Goal: Transaction & Acquisition: Purchase product/service

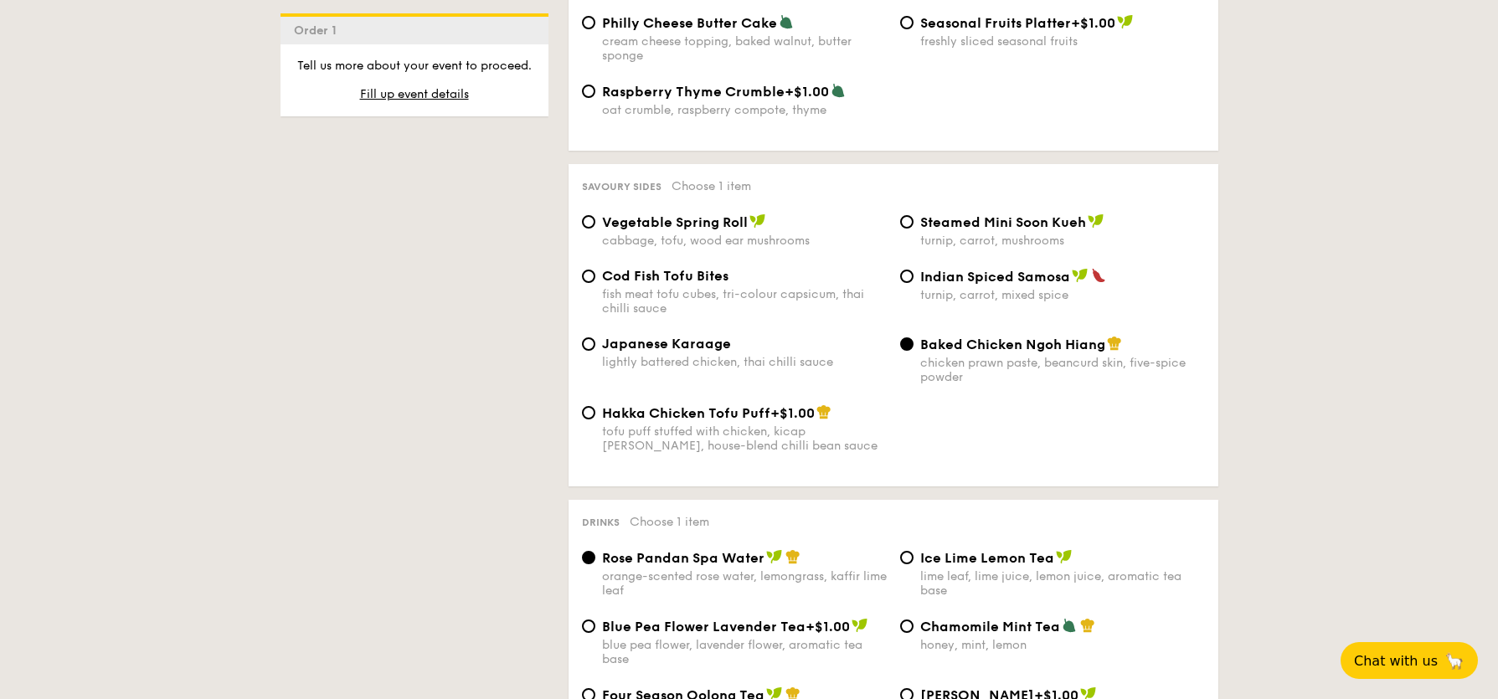
scroll to position [2765, 0]
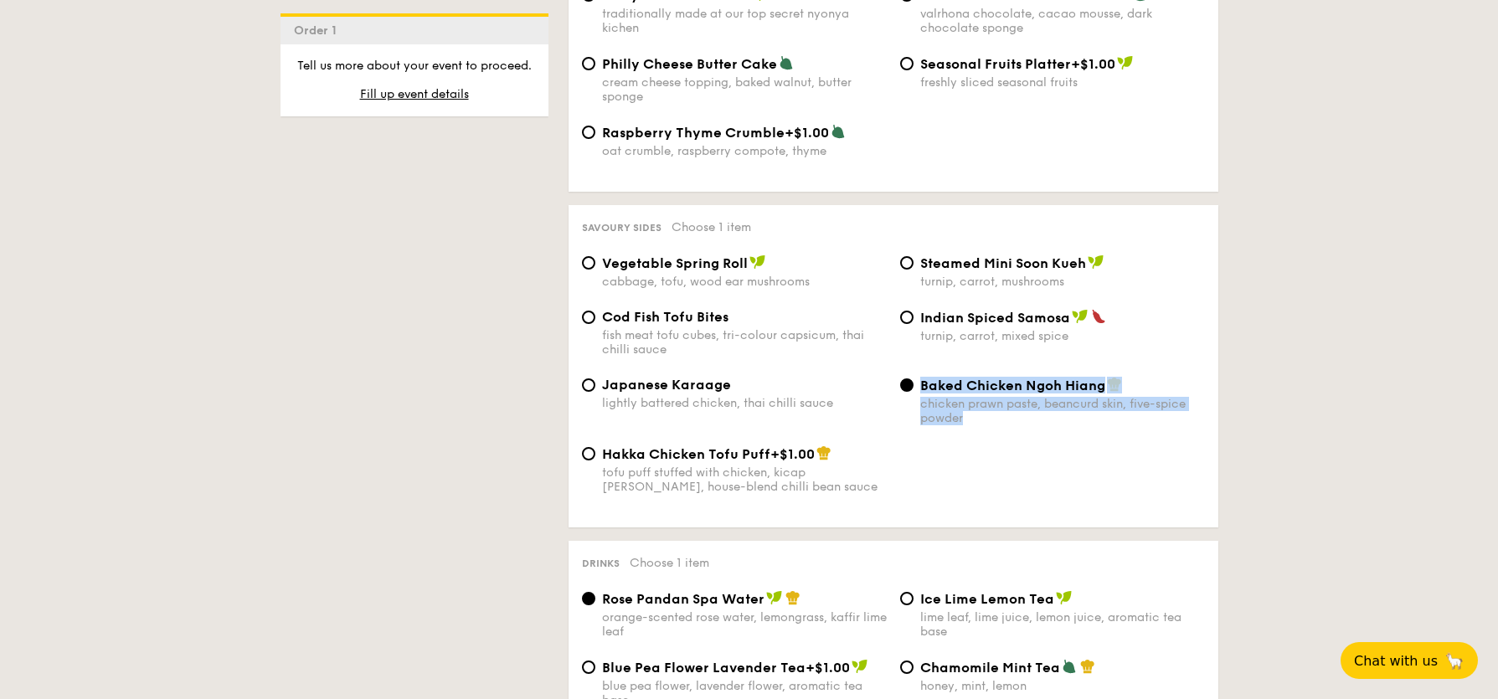
drag, startPoint x: 922, startPoint y: 394, endPoint x: 970, endPoint y: 444, distance: 69.9
click at [970, 444] on div "Japanese Karaage lightly battered chicken, thai chilli sauce Baked Chicken Ngoh…" at bounding box center [893, 411] width 636 height 69
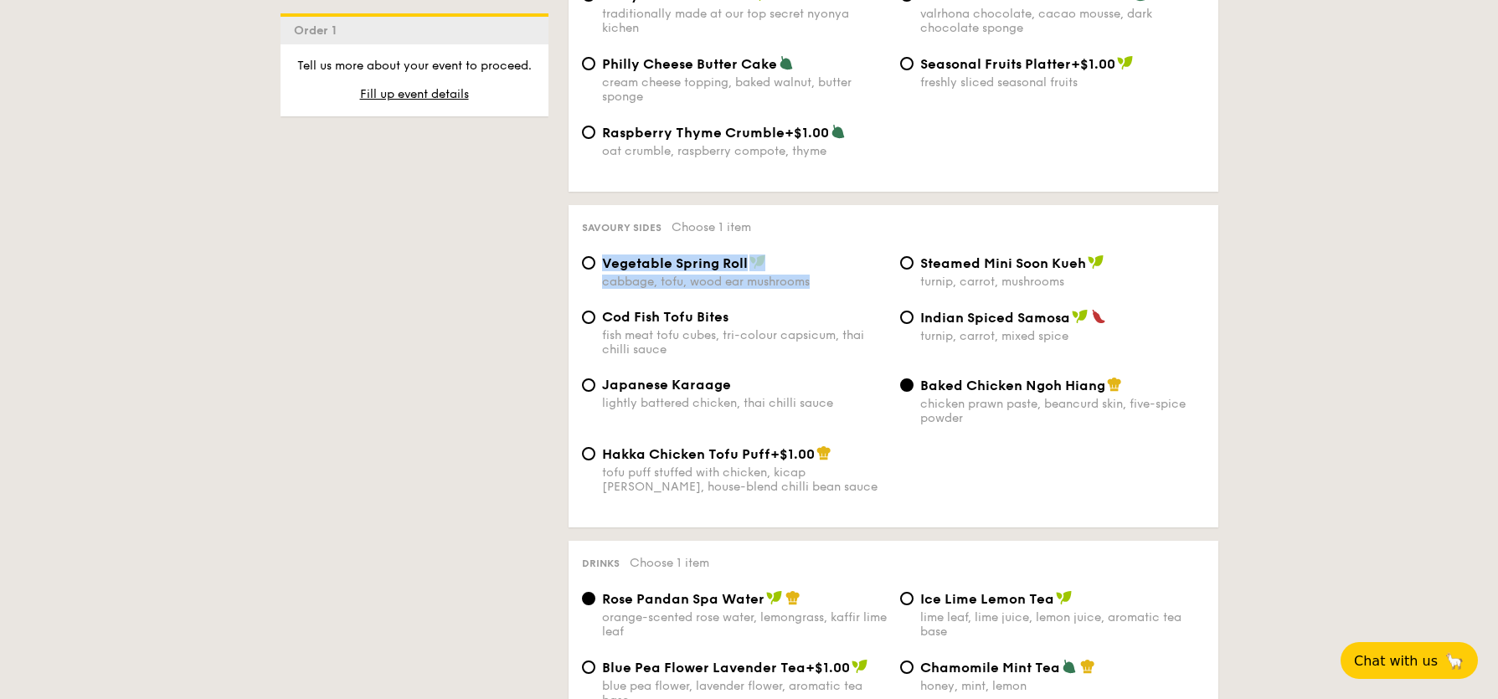
drag, startPoint x: 723, startPoint y: 289, endPoint x: 601, endPoint y: 274, distance: 123.1
click at [602, 274] on div "Vegetable Spring Roll cabbage, tofu, wood ear mushrooms" at bounding box center [744, 271] width 285 height 34
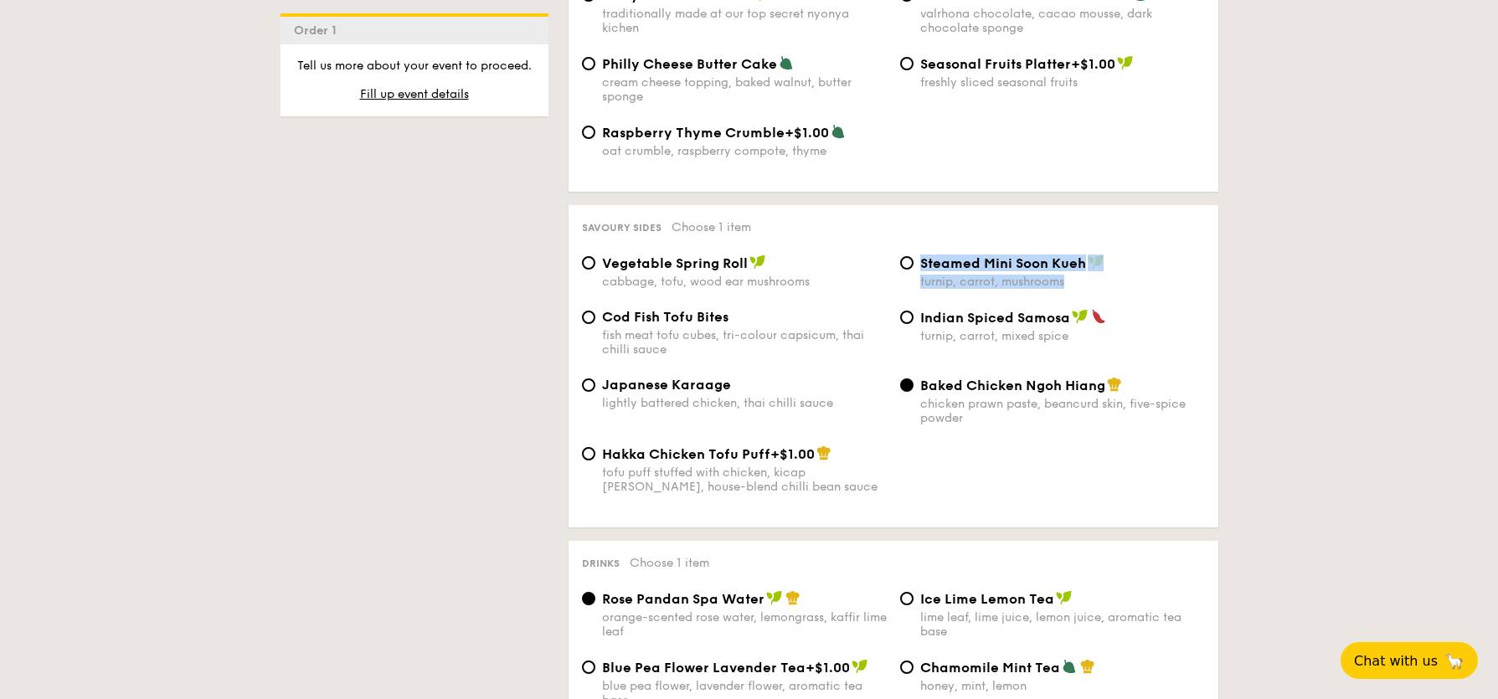
drag, startPoint x: 1080, startPoint y: 299, endPoint x: 913, endPoint y: 273, distance: 168.6
click at [913, 273] on div "Vegetable Spring Roll cabbage, tofu, wood ear mushrooms Steamed Mini Soon Kueh …" at bounding box center [893, 281] width 636 height 54
copy div "Steamed Mini Soon Kueh turnip, carrot, mushrooms"
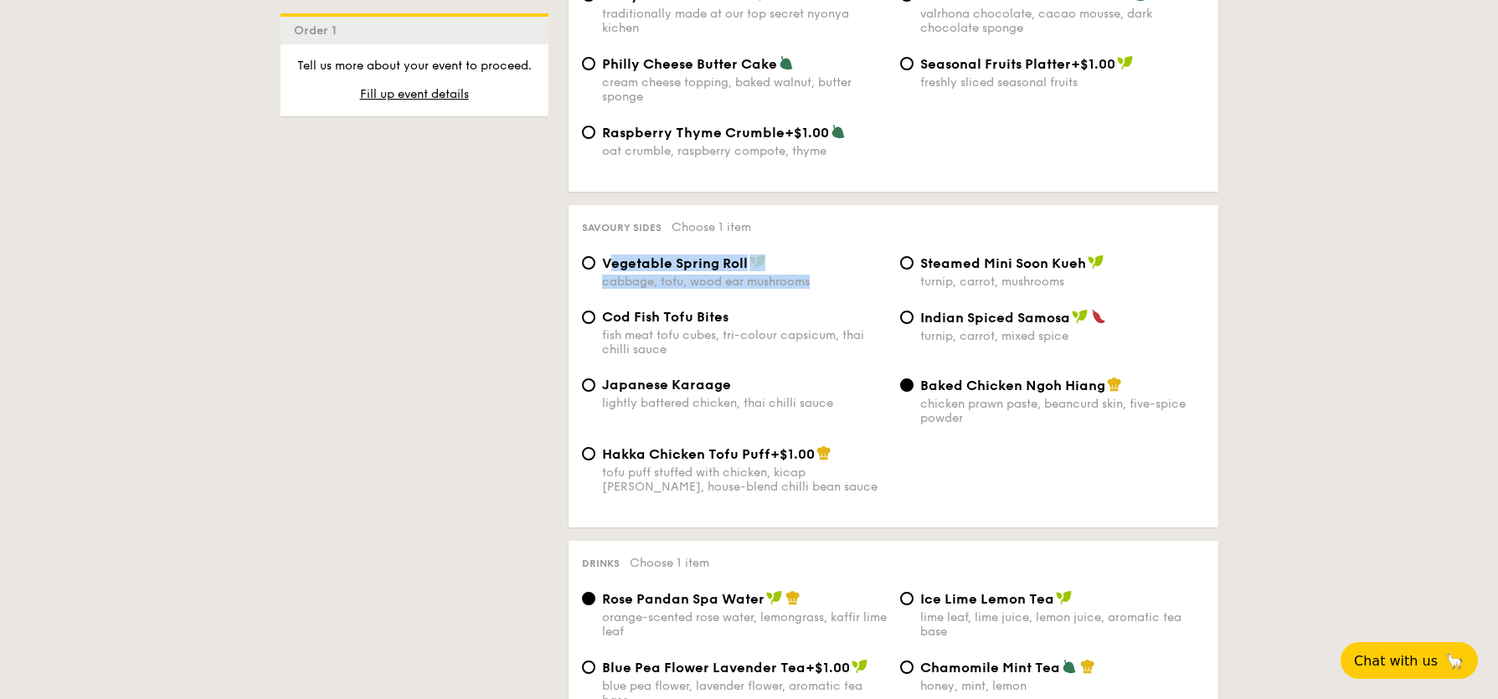
drag, startPoint x: 614, startPoint y: 271, endPoint x: 814, endPoint y: 296, distance: 201.6
click at [811, 289] on div "Vegetable Spring Roll cabbage, tofu, wood ear mushrooms" at bounding box center [744, 271] width 285 height 34
click at [656, 309] on div "Vegetable Spring Roll cabbage, tofu, wood ear mushrooms Steamed Mini Soon Kueh …" at bounding box center [893, 281] width 636 height 54
drag, startPoint x: 738, startPoint y: 290, endPoint x: 603, endPoint y: 273, distance: 136.7
click at [603, 273] on div "Vegetable Spring Roll cabbage, tofu, wood ear mushrooms" at bounding box center [744, 271] width 285 height 34
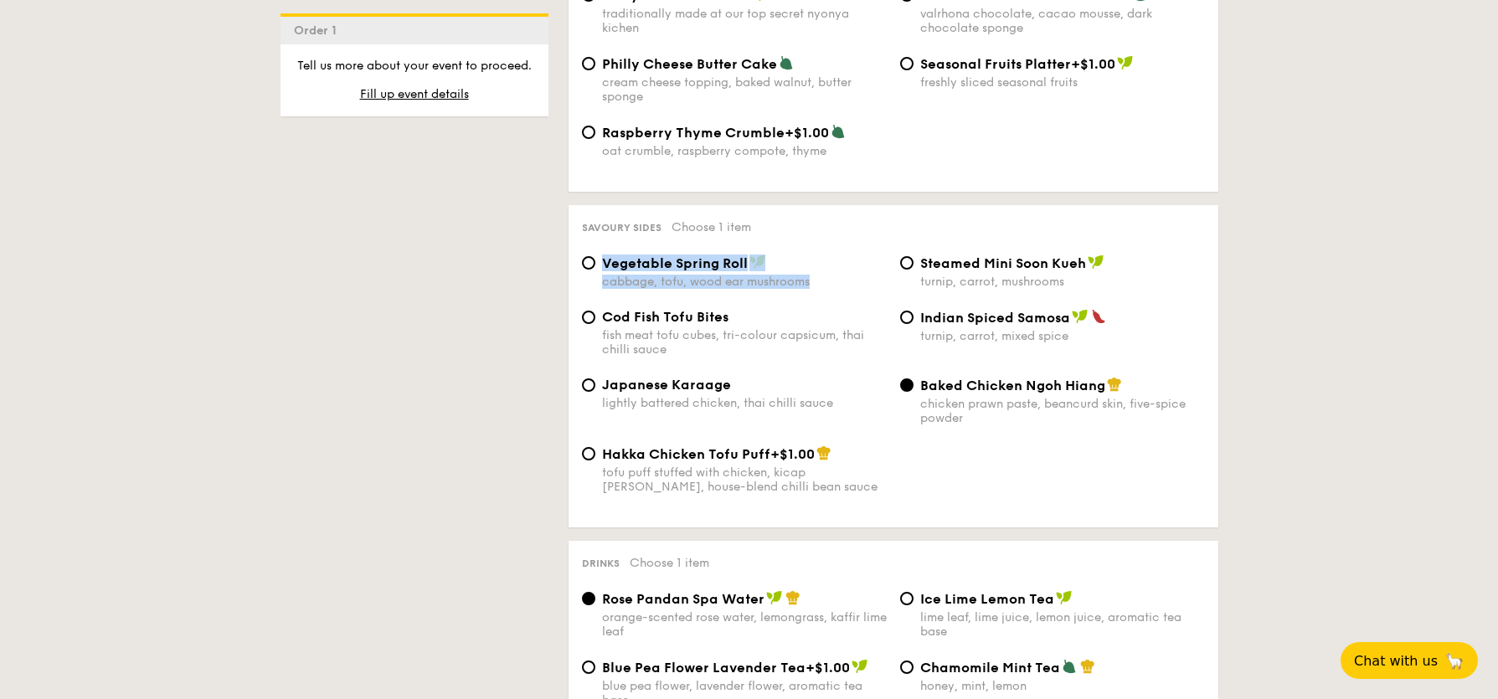
copy div "Vegetable Spring Roll cabbage, tofu, wood ear mushrooms"
